Goal: Transaction & Acquisition: Purchase product/service

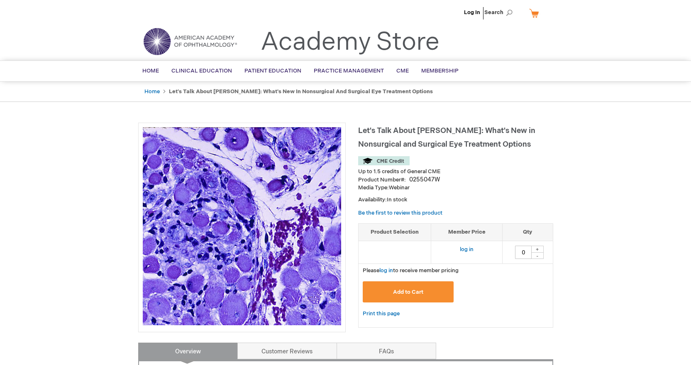
scroll to position [41, 0]
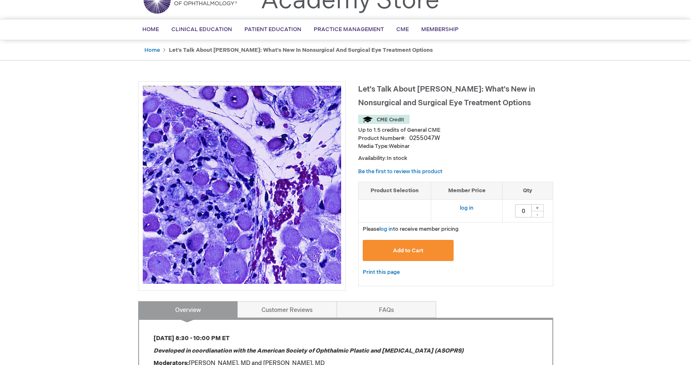
click at [537, 207] on div "+" at bounding box center [537, 207] width 12 height 7
click at [537, 215] on div "-" at bounding box center [537, 214] width 12 height 7
type input "0"
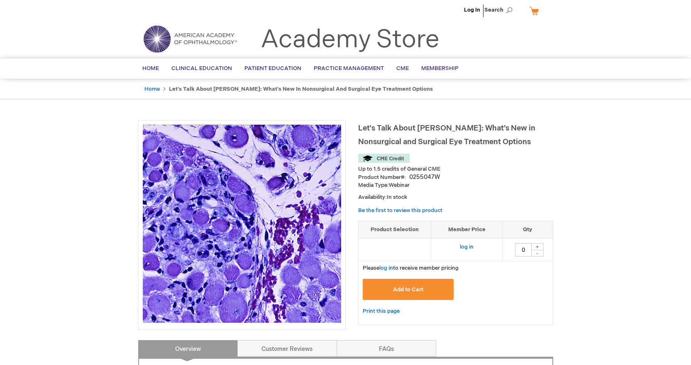
scroll to position [0, 0]
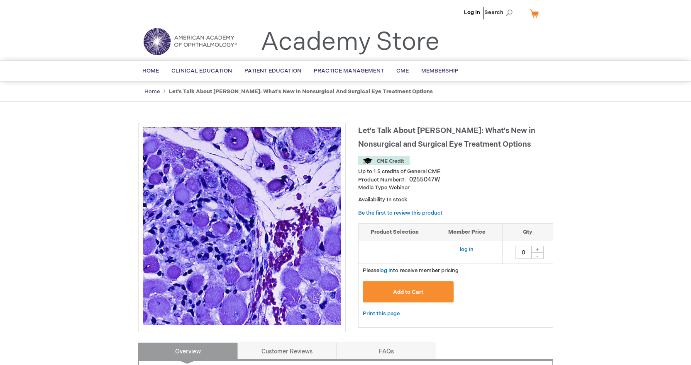
click at [150, 95] on link "Home" at bounding box center [151, 91] width 15 height 7
